Goal: Transaction & Acquisition: Purchase product/service

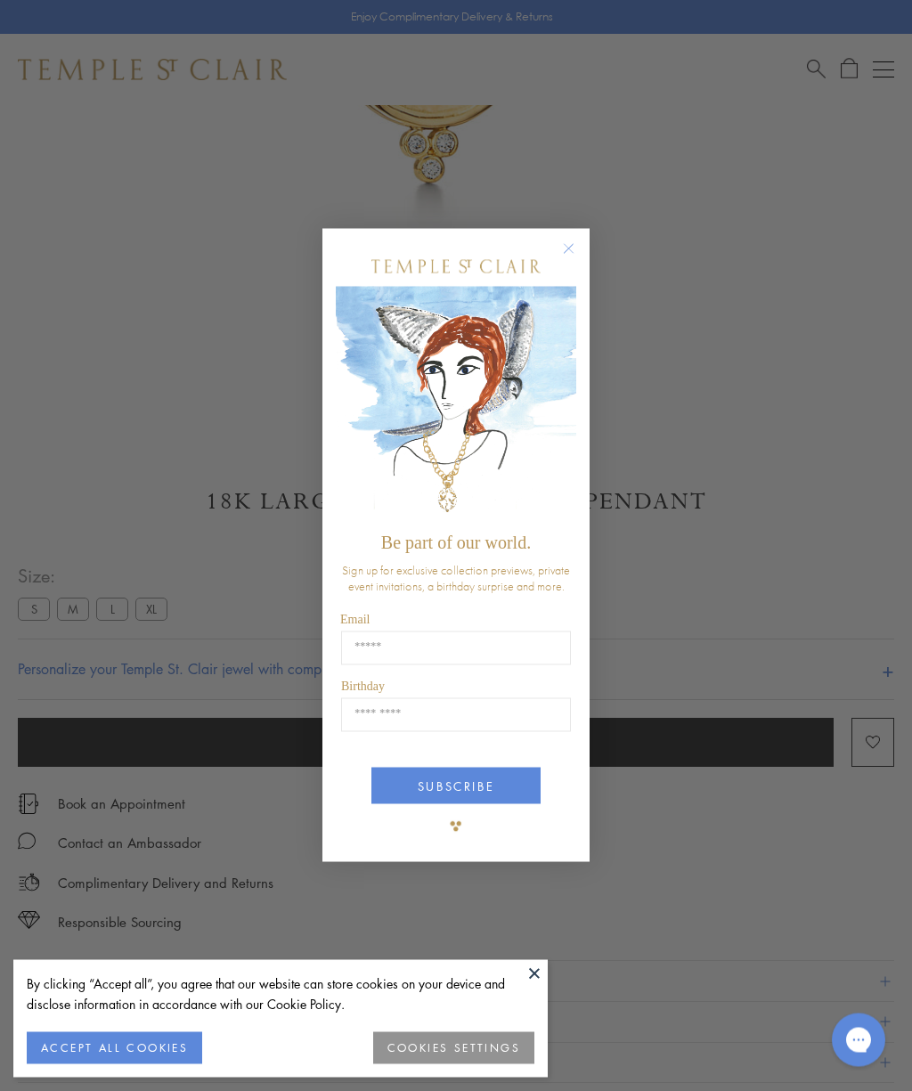
scroll to position [531, 0]
click at [572, 253] on icon "Close dialog" at bounding box center [568, 248] width 9 height 9
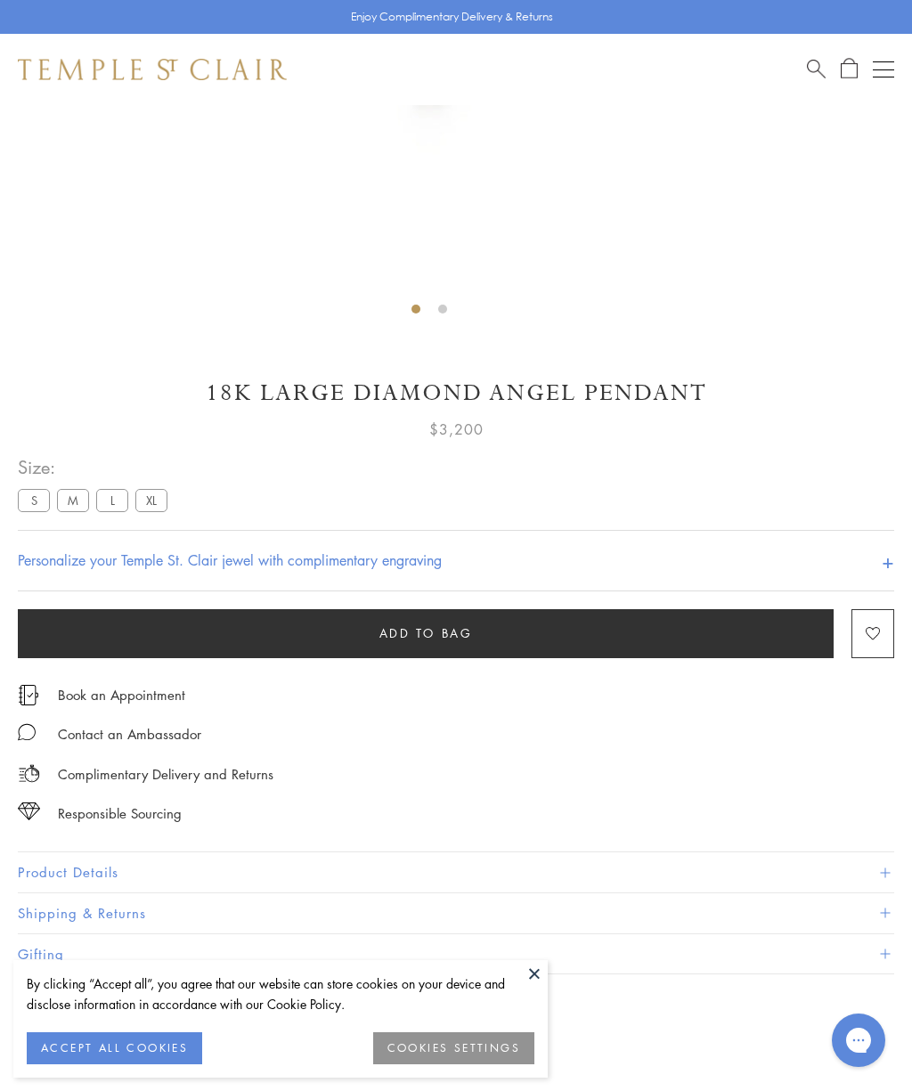
scroll to position [640, 0]
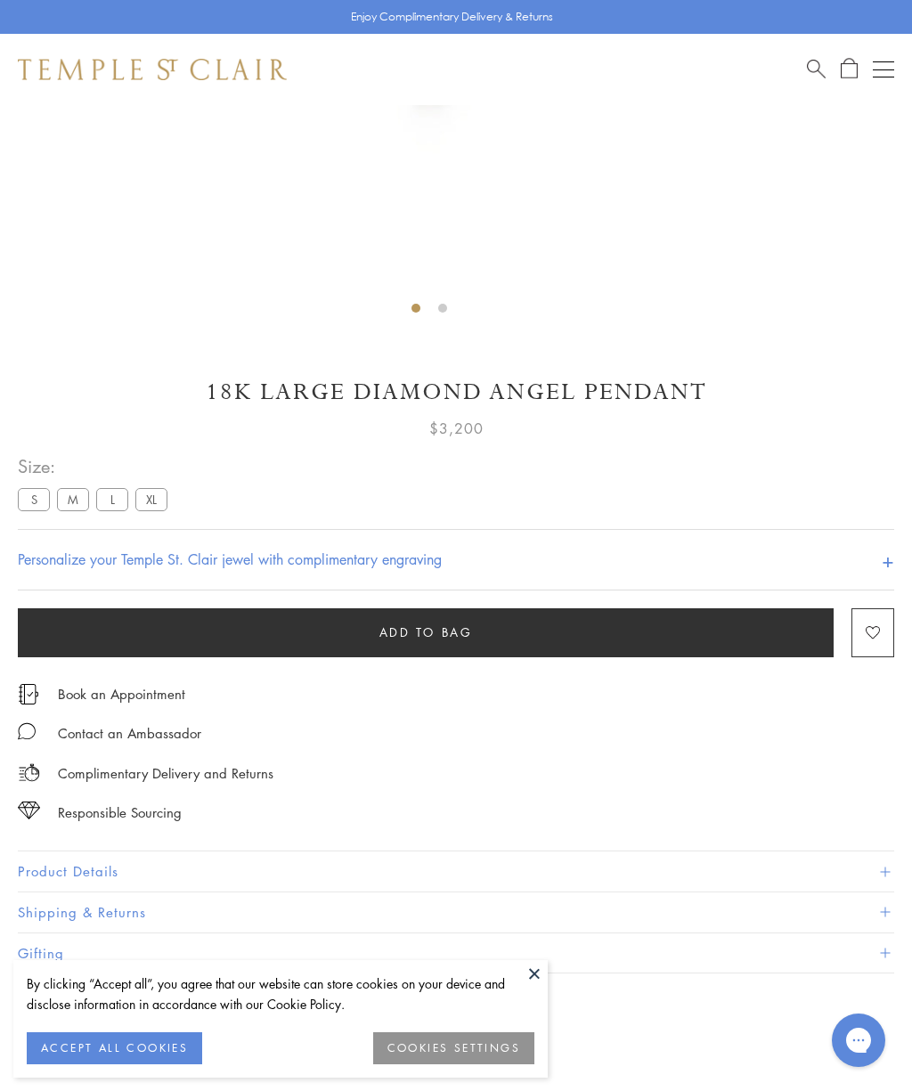
click at [75, 503] on label "M" at bounding box center [73, 499] width 32 height 22
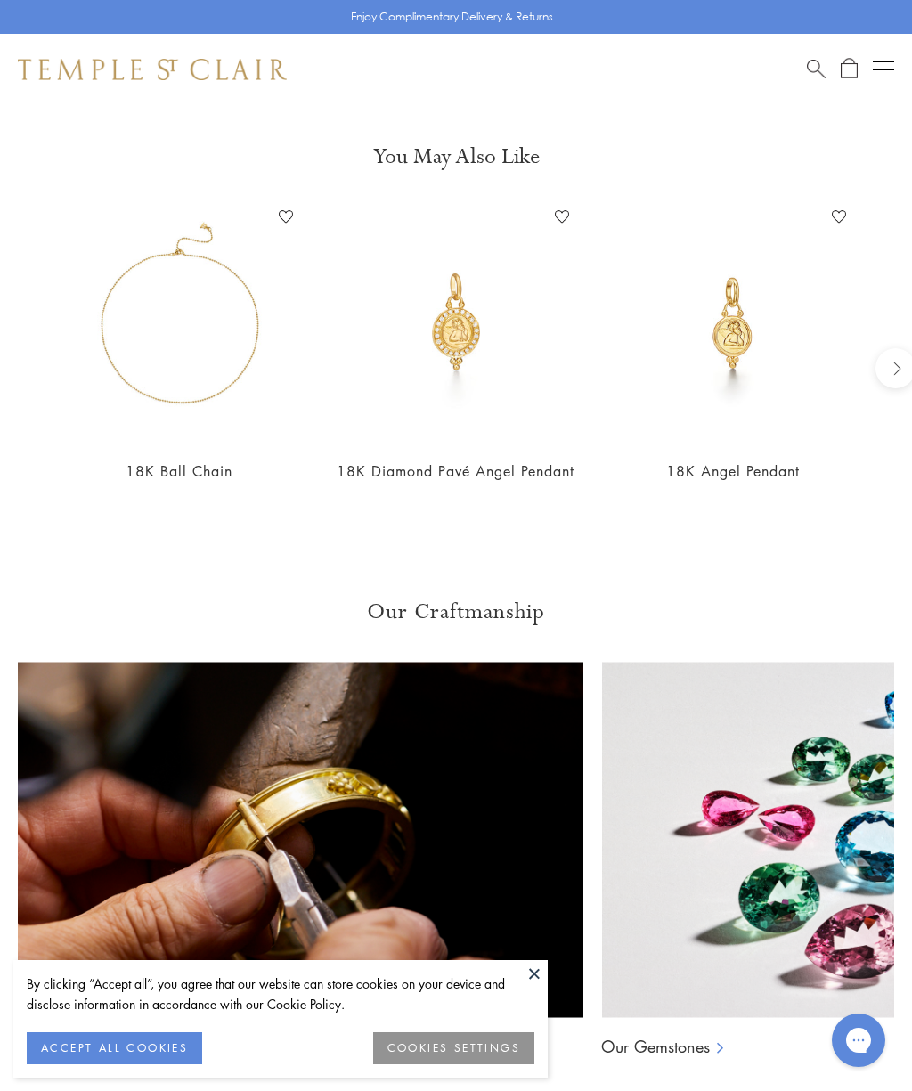
scroll to position [1535, 0]
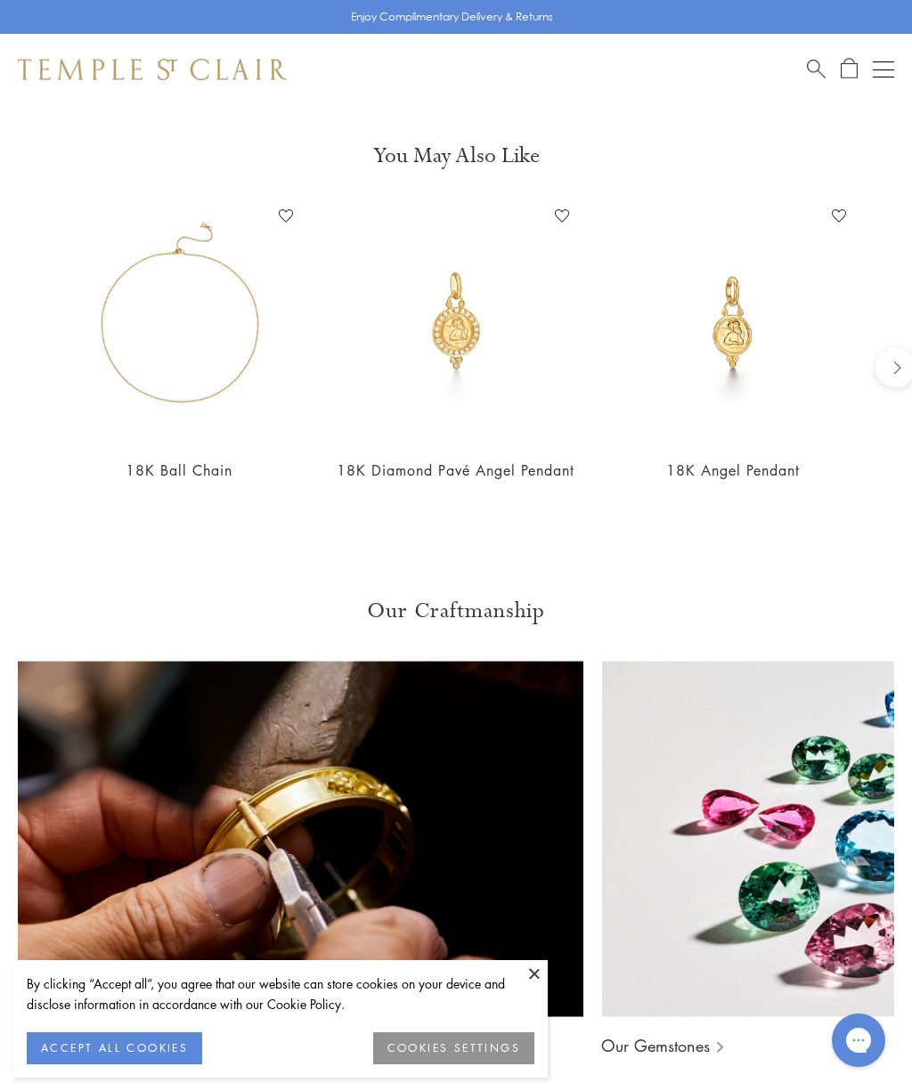
click at [453, 461] on link "18K Diamond Pavé Angel Pendant" at bounding box center [456, 470] width 238 height 20
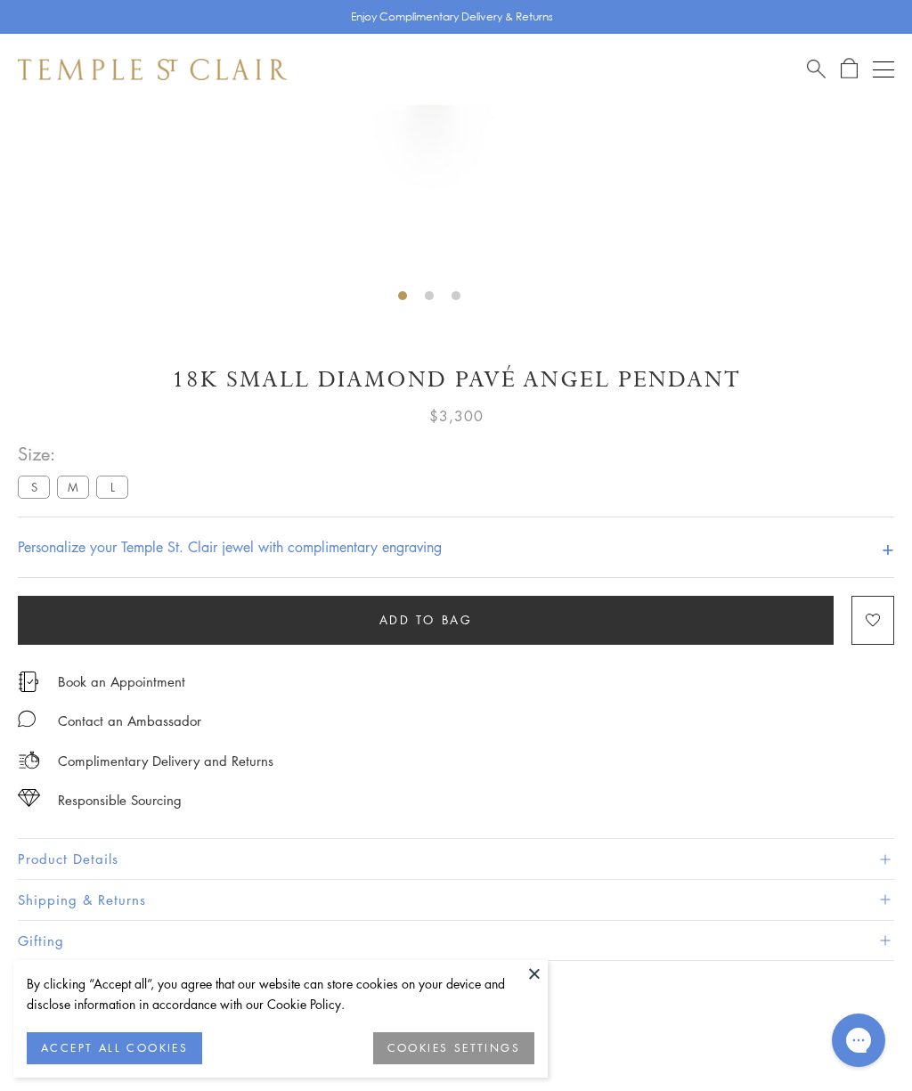
scroll to position [651, 0]
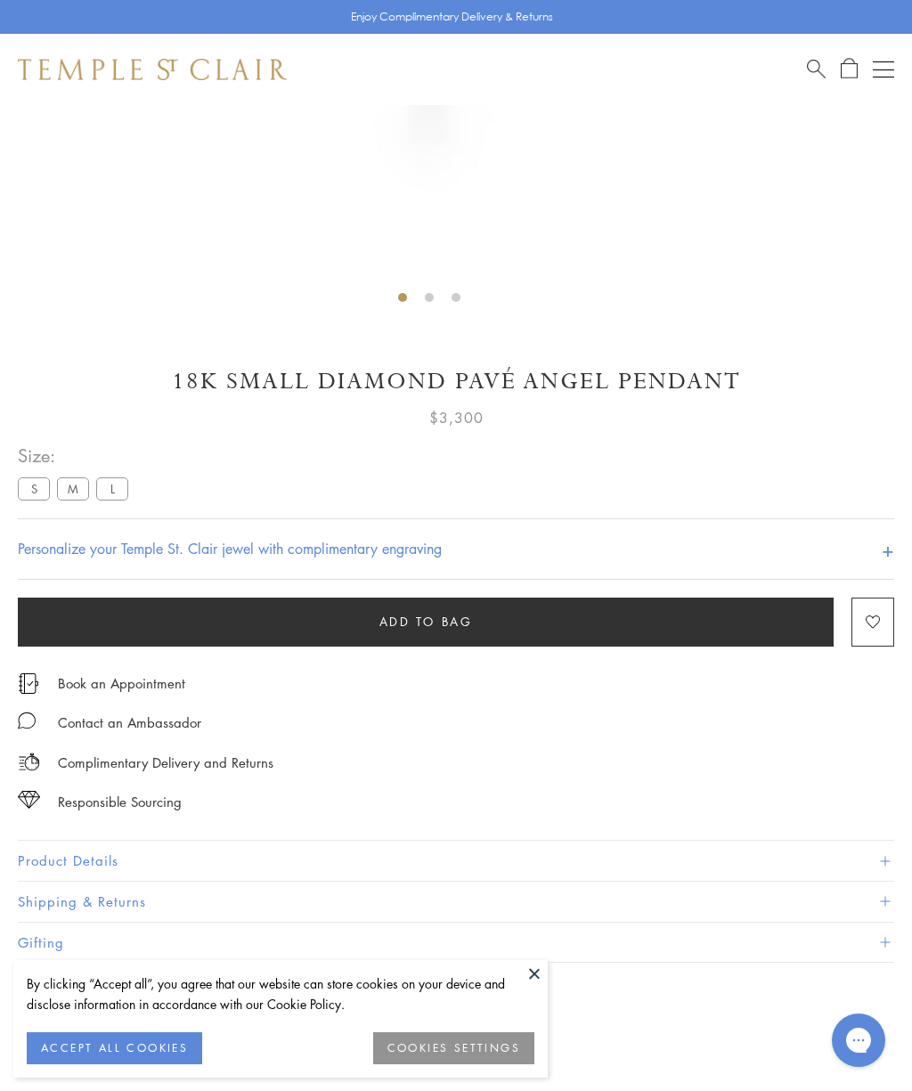
click at [73, 495] on label "M" at bounding box center [73, 488] width 32 height 22
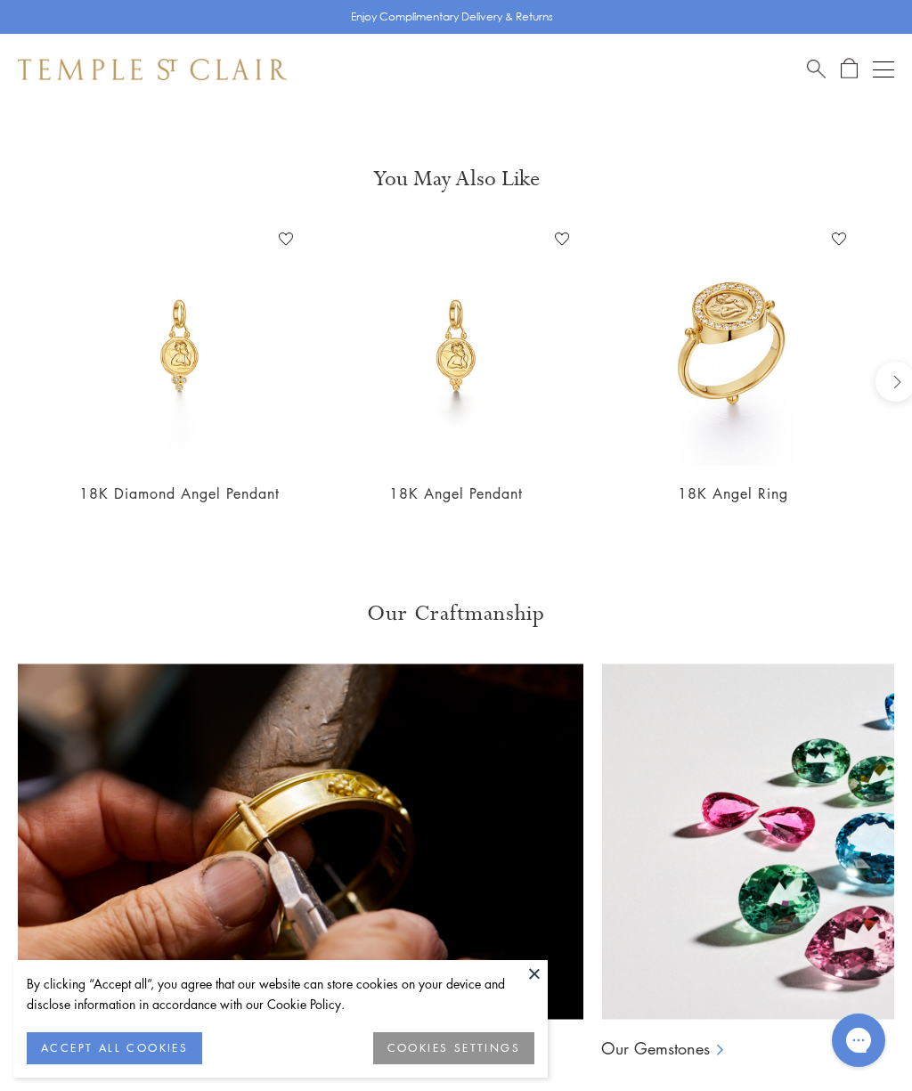
scroll to position [1602, 0]
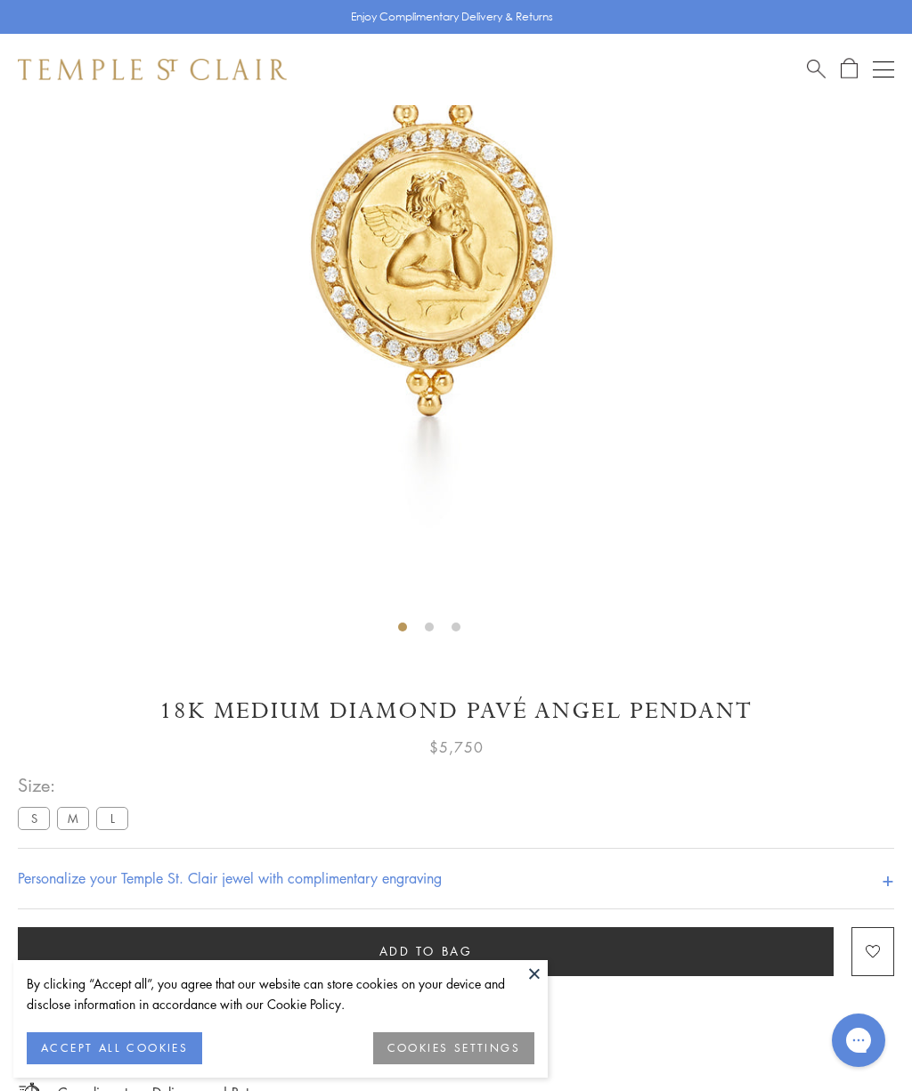
scroll to position [320, 0]
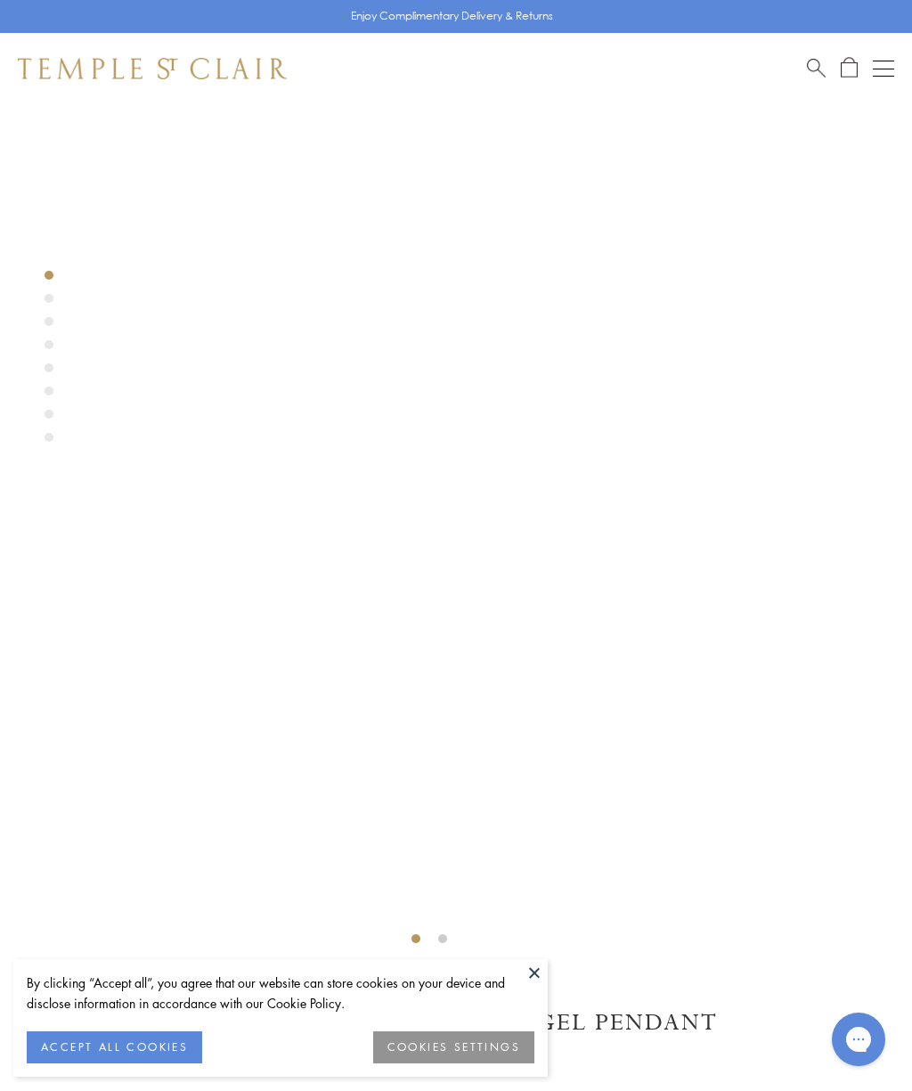
scroll to position [10, 0]
